Goal: Transaction & Acquisition: Book appointment/travel/reservation

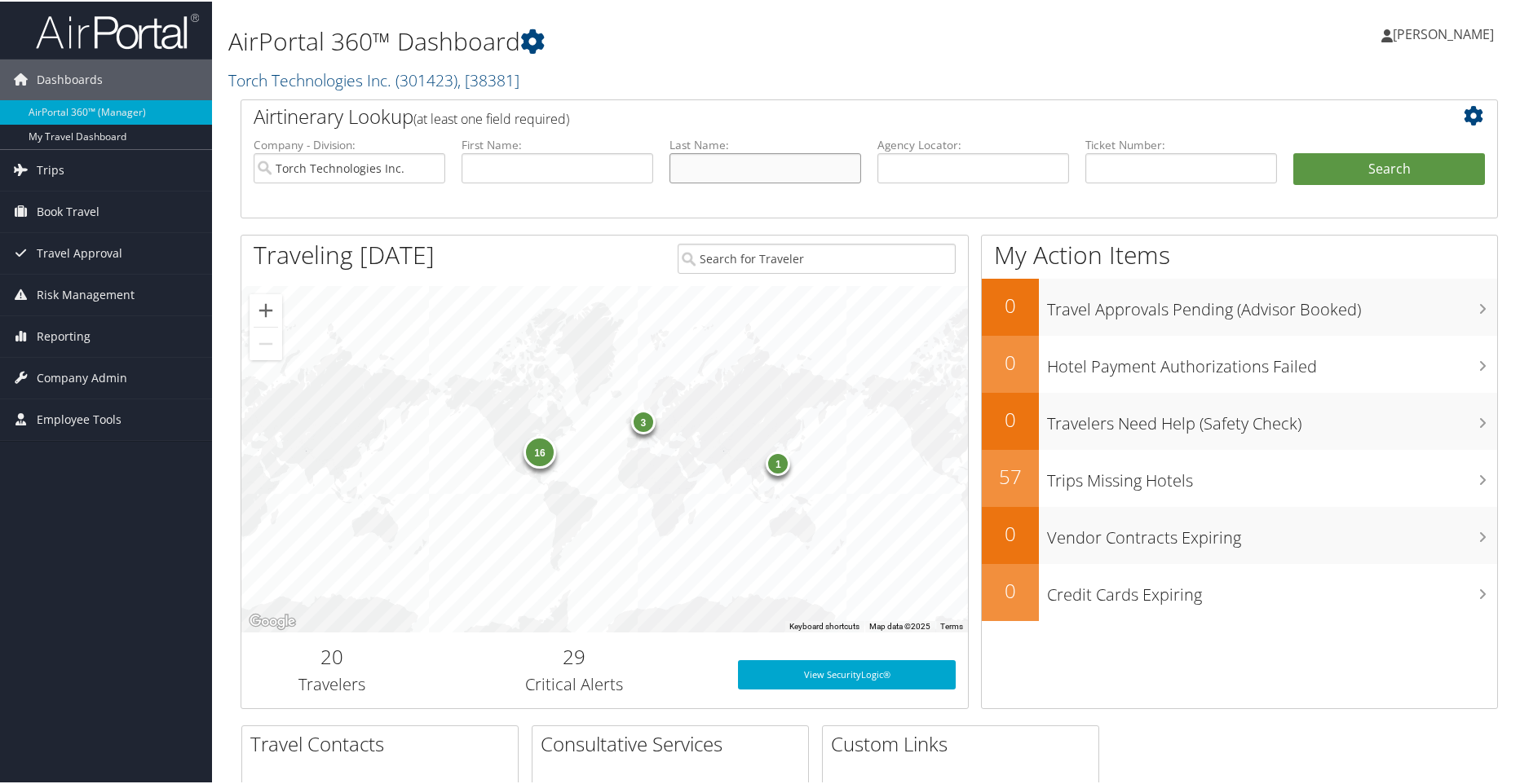
click at [749, 168] on input "text" at bounding box center [765, 167] width 191 height 30
type input "miller"
click at [619, 165] on input "text" at bounding box center [557, 167] width 191 height 30
type input "wayne"
click at [1348, 161] on button "Search" at bounding box center [1389, 168] width 191 height 33
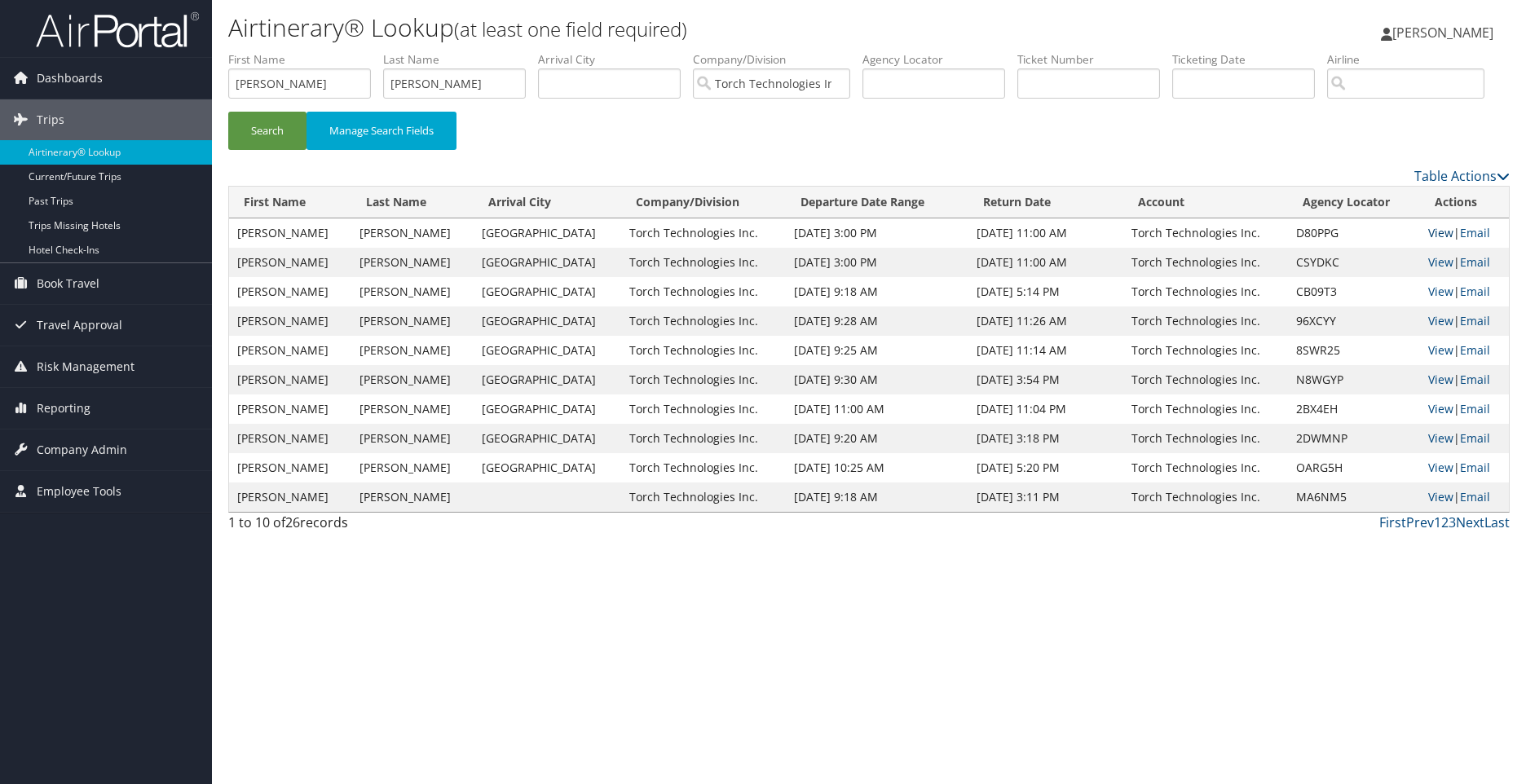
click at [1428, 241] on link "View" at bounding box center [1440, 233] width 26 height 16
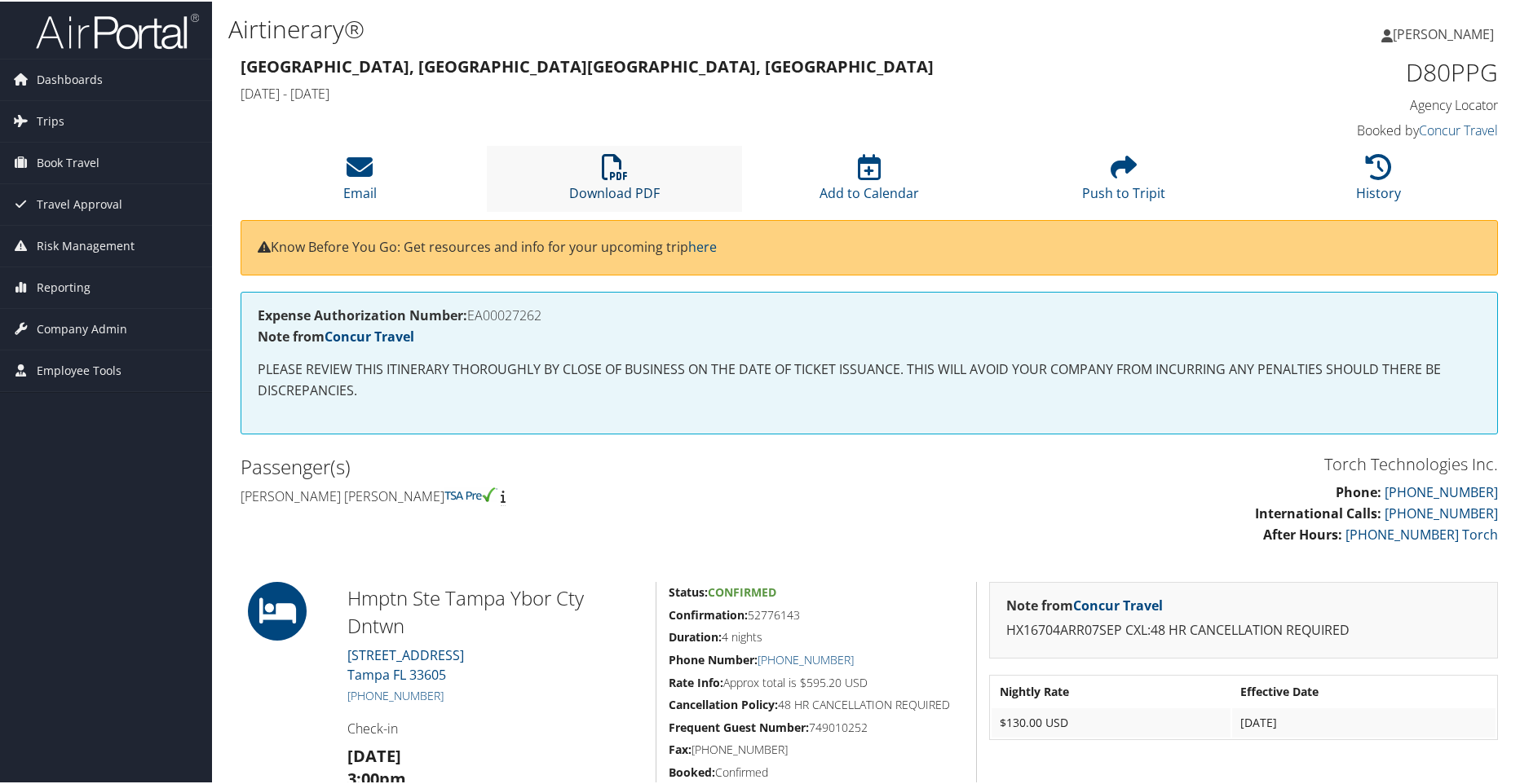
click at [622, 172] on icon at bounding box center [615, 166] width 26 height 26
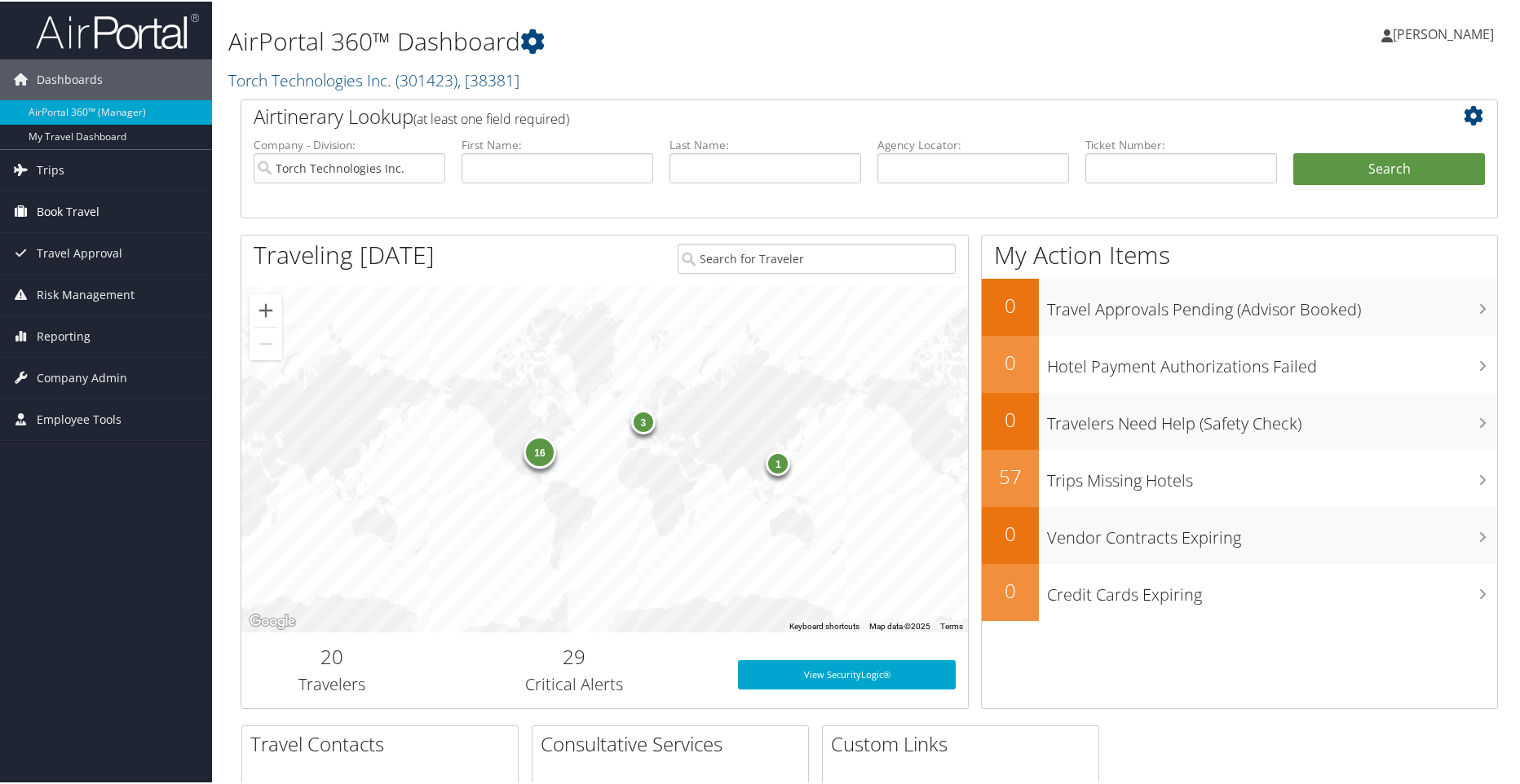
click at [69, 210] on span "Book Travel" at bounding box center [68, 210] width 63 height 41
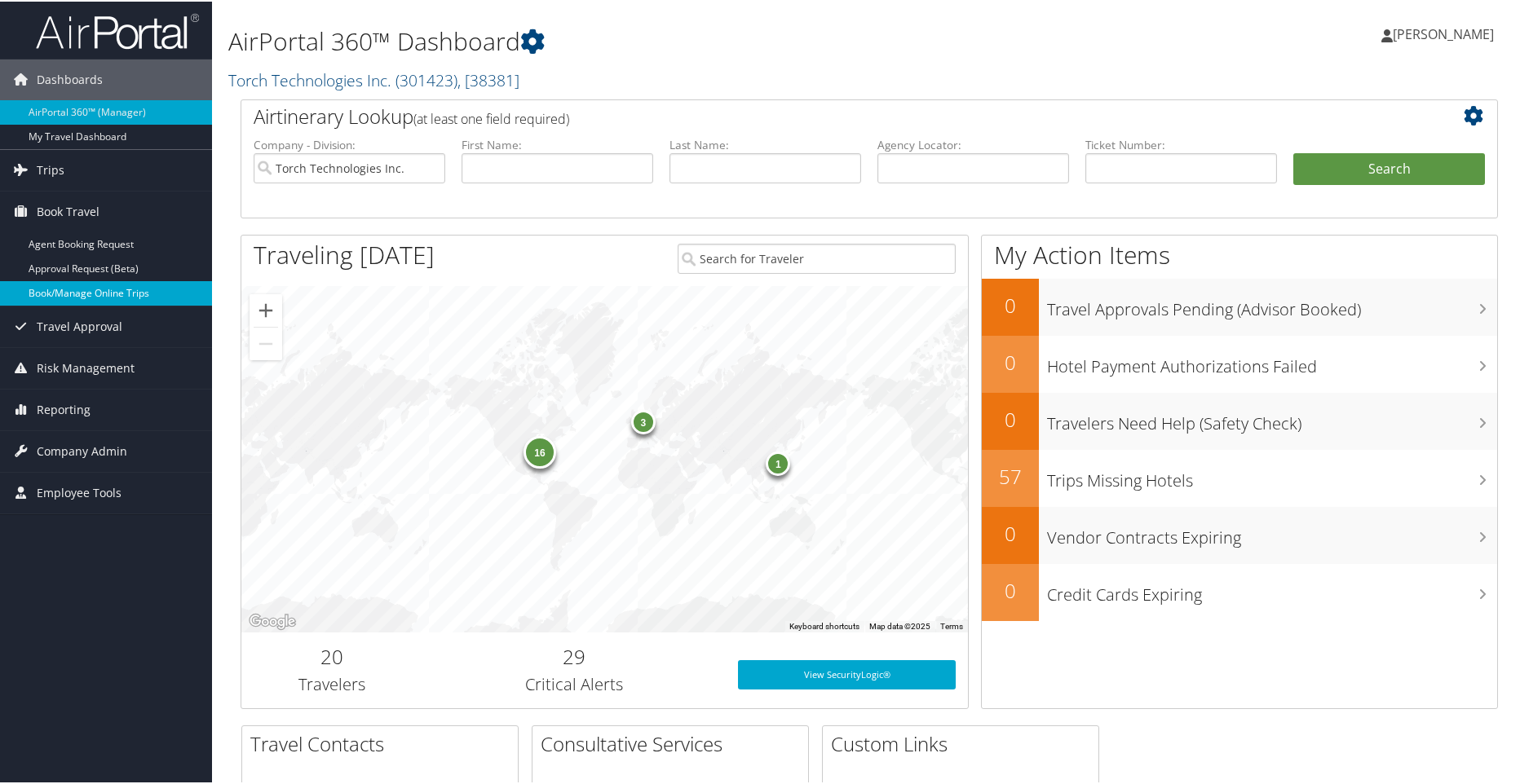
click at [53, 299] on link "Book/Manage Online Trips" at bounding box center [106, 292] width 212 height 25
